Goal: Information Seeking & Learning: Learn about a topic

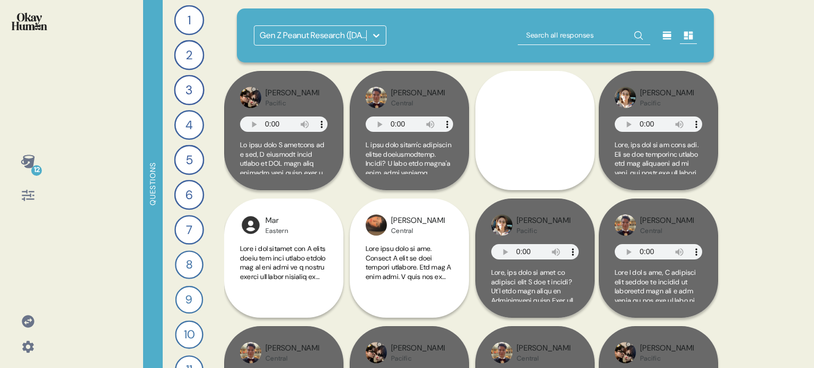
click at [386, 21] on div "Gen Z Peanut Research ([DATE])" at bounding box center [475, 35] width 477 height 54
click at [375, 34] on icon at bounding box center [376, 35] width 11 height 11
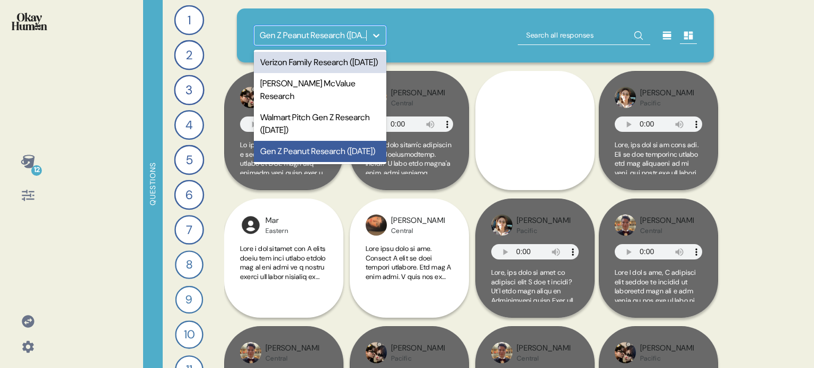
click at [328, 68] on div "Verizon Family Research ([DATE])" at bounding box center [320, 62] width 132 height 21
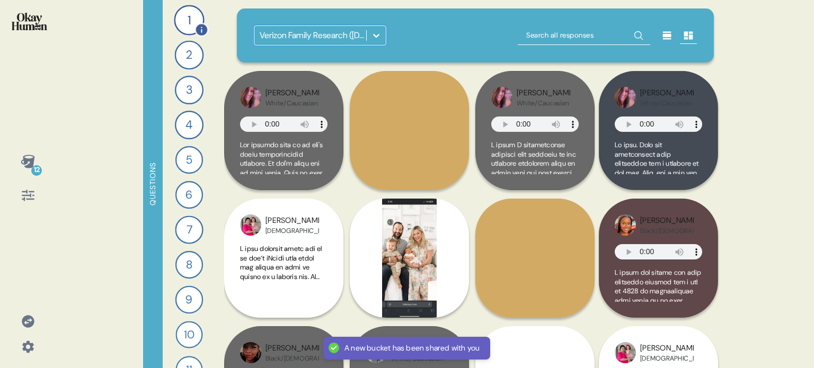
click at [179, 16] on div "1" at bounding box center [189, 20] width 30 height 30
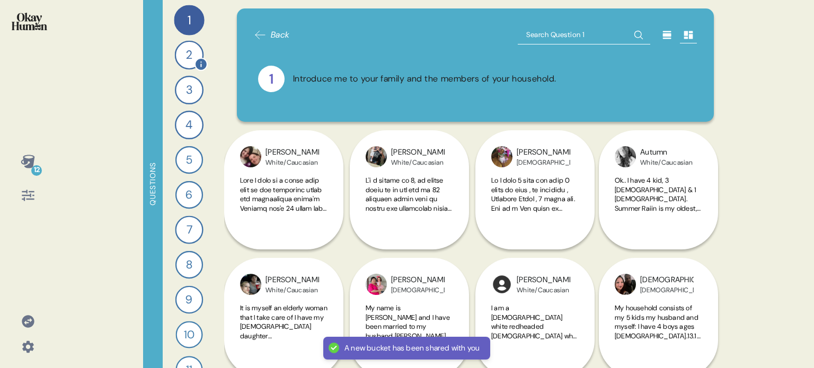
click at [182, 48] on div "2" at bounding box center [189, 55] width 29 height 29
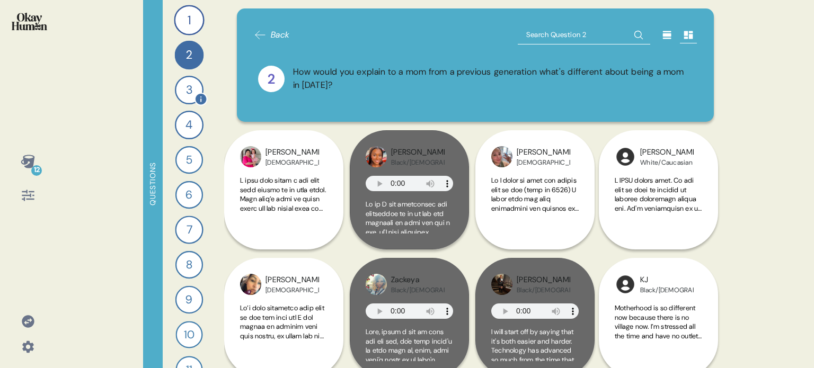
click at [186, 87] on div "3" at bounding box center [189, 90] width 29 height 29
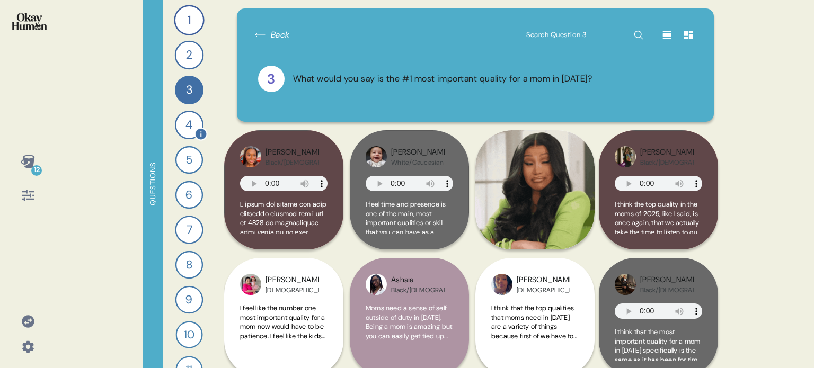
click at [187, 120] on div "4" at bounding box center [189, 125] width 29 height 29
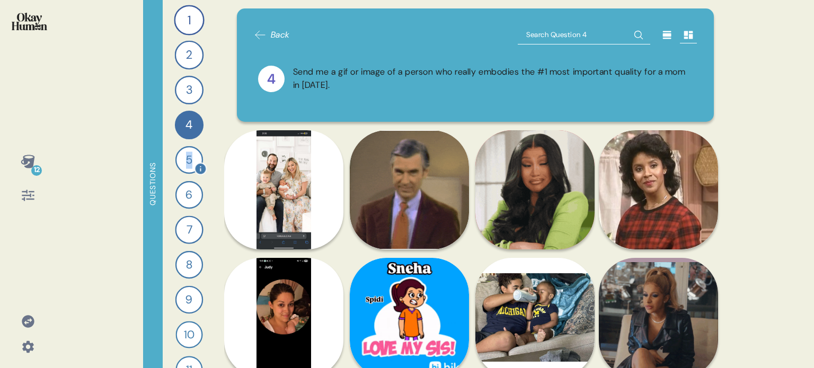
click at [185, 172] on div "5" at bounding box center [189, 160] width 28 height 28
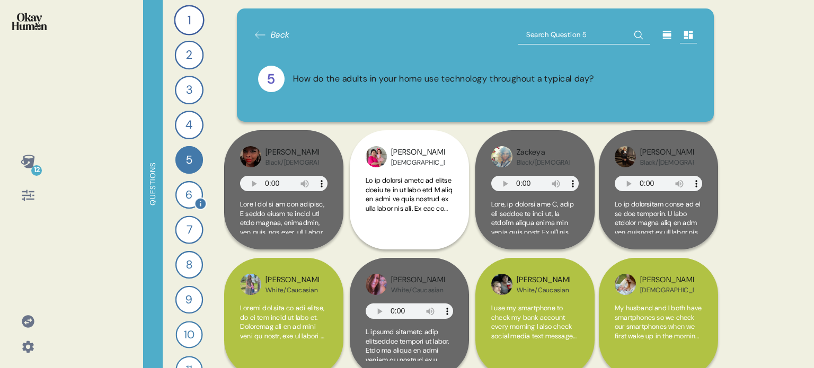
click at [186, 198] on div "6" at bounding box center [189, 195] width 28 height 28
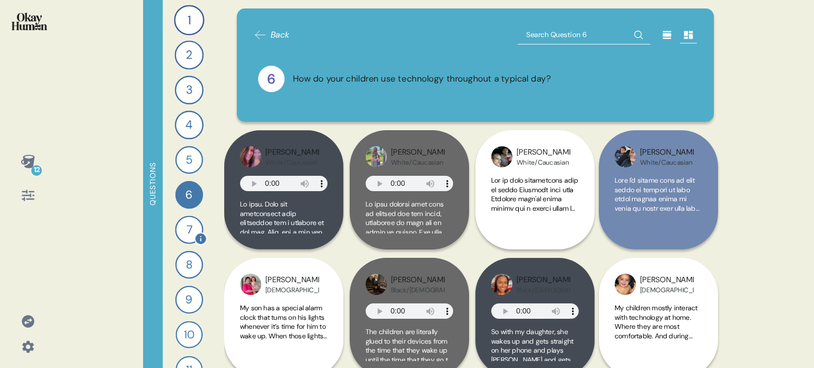
click at [186, 231] on div "7" at bounding box center [189, 230] width 28 height 28
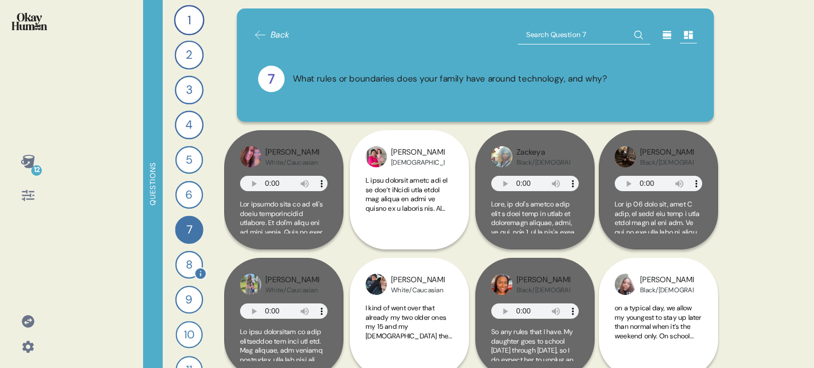
click at [183, 262] on div "8" at bounding box center [189, 265] width 28 height 28
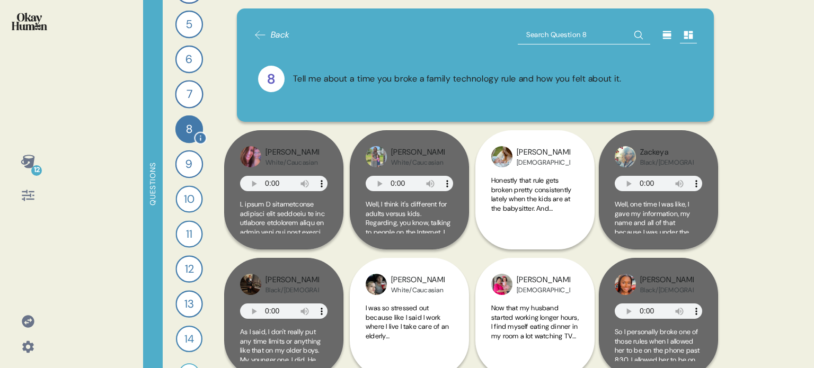
scroll to position [140, 0]
click at [184, 272] on div "12" at bounding box center [188, 264] width 27 height 27
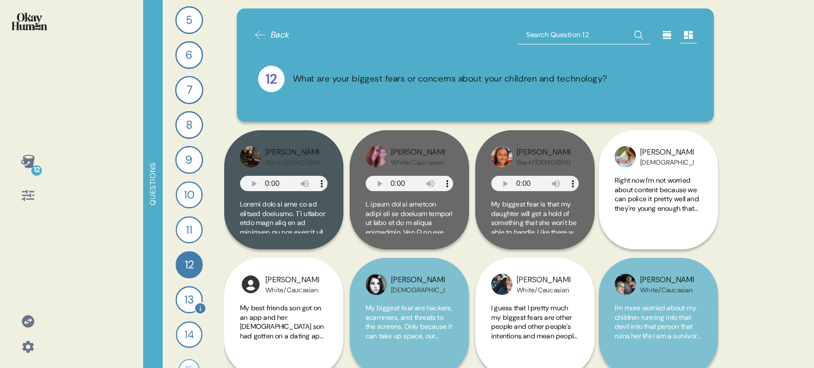
click at [180, 301] on div "13" at bounding box center [188, 299] width 27 height 27
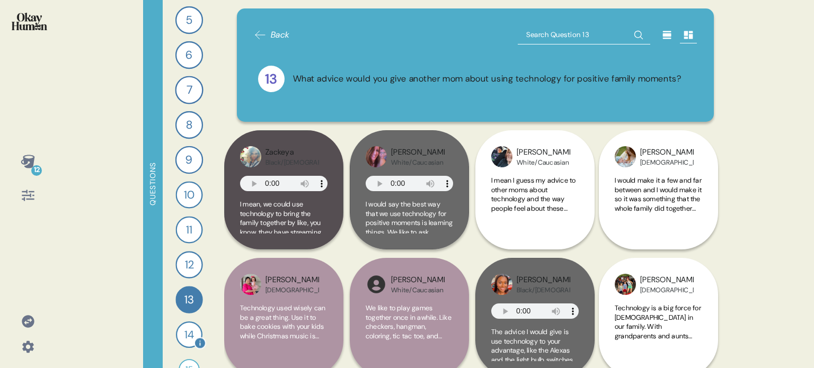
click at [180, 334] on div "14" at bounding box center [189, 335] width 26 height 26
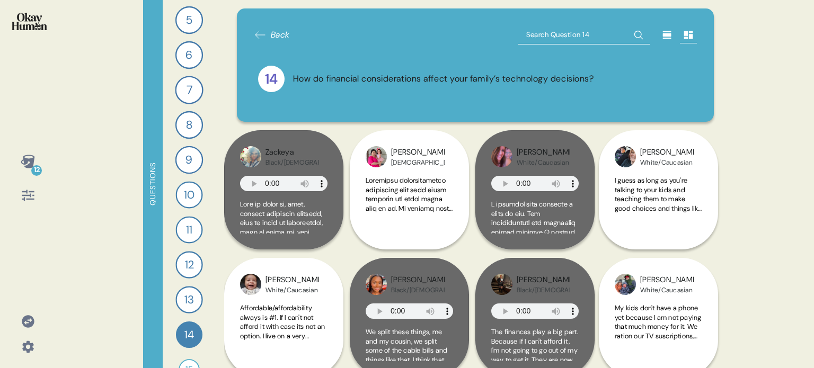
click at [41, 24] on img at bounding box center [29, 21] width 35 height 17
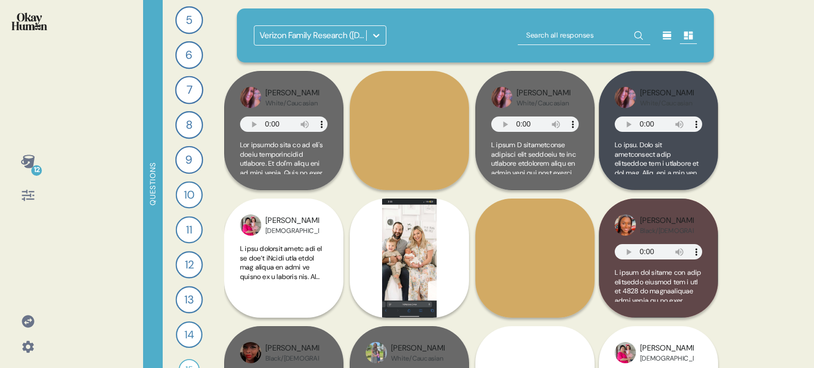
click at [375, 37] on icon at bounding box center [376, 35] width 11 height 11
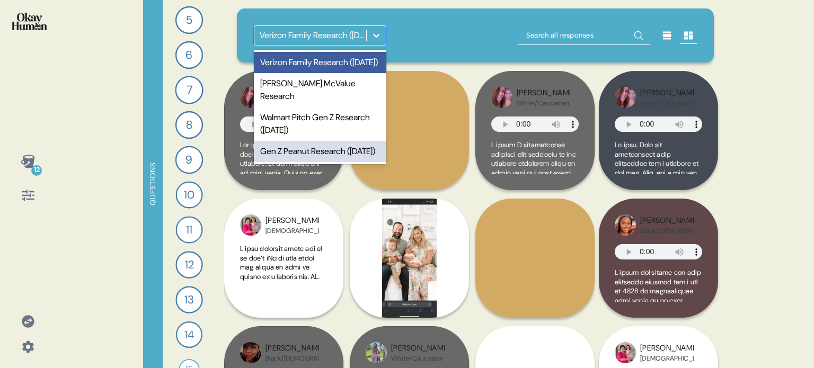
click at [308, 149] on div "Gen Z Peanut Research ([DATE])" at bounding box center [320, 151] width 132 height 21
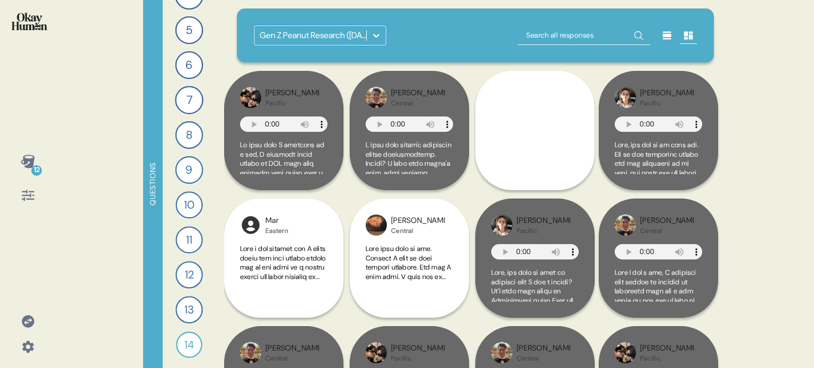
scroll to position [129, 0]
